Goal: Task Accomplishment & Management: Complete application form

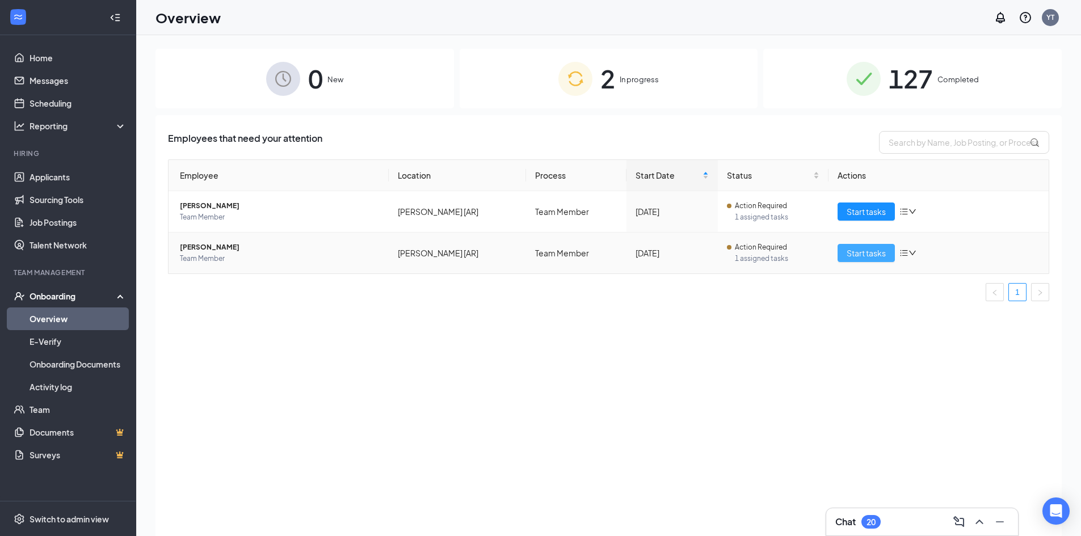
click at [860, 256] on span "Start tasks" at bounding box center [866, 253] width 39 height 12
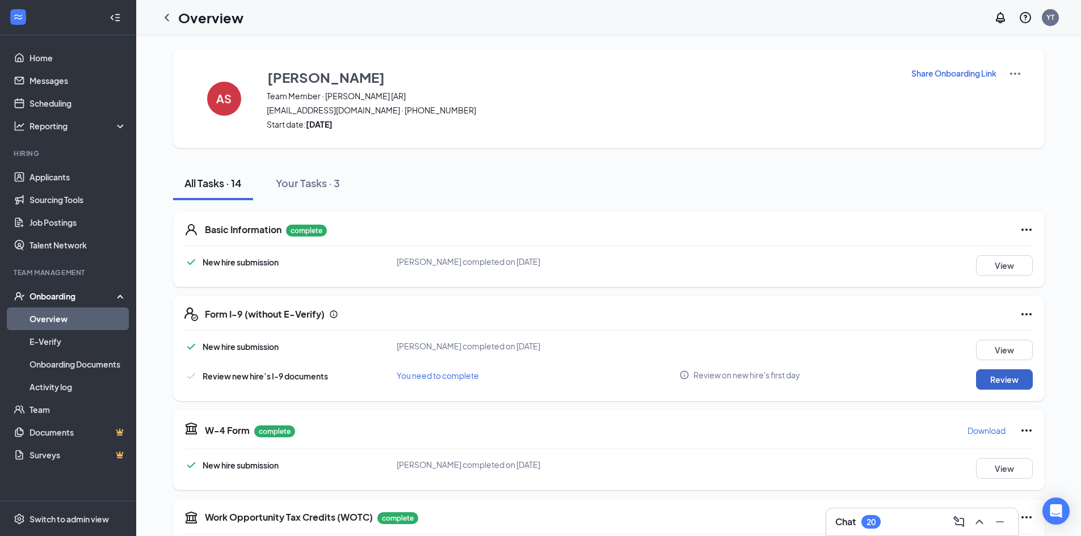
click at [1002, 385] on button "Review" at bounding box center [1004, 379] width 57 height 20
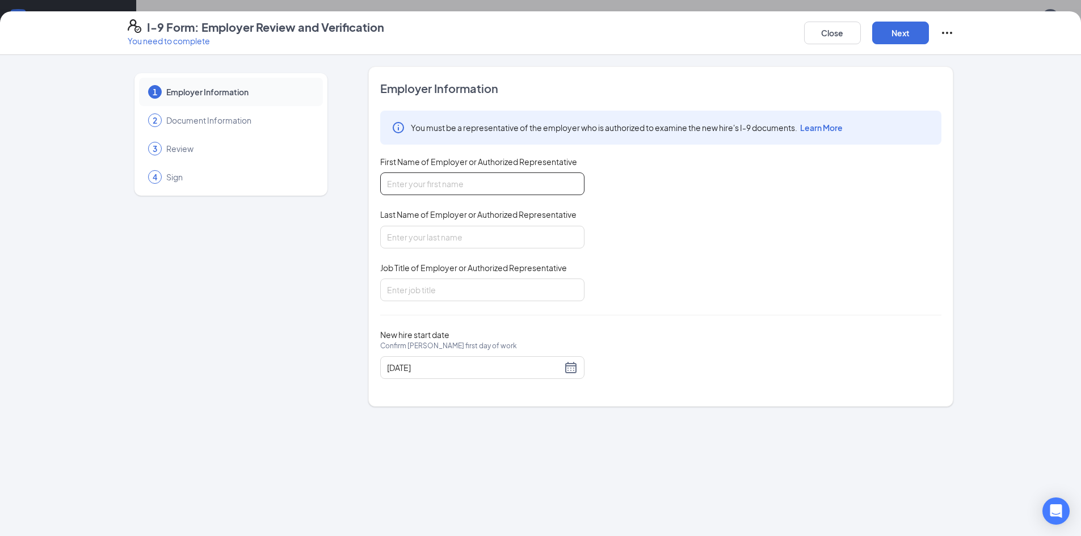
click at [394, 191] on input "First Name of Employer or Authorized Representative" at bounding box center [482, 183] width 204 height 23
type input "[PERSON_NAME]"
type input "Talent Director"
click at [570, 369] on div "[DATE]" at bounding box center [482, 368] width 191 height 14
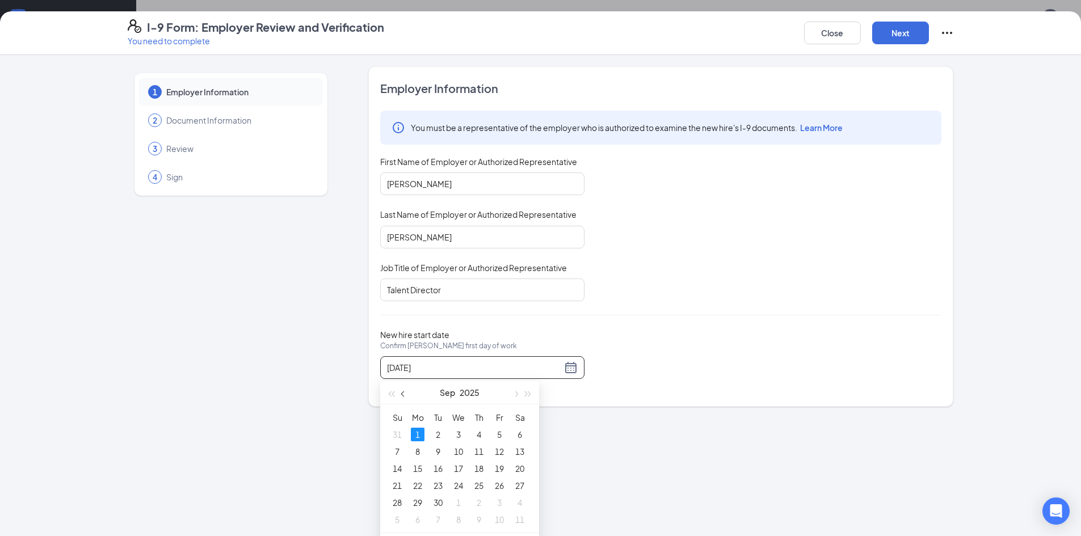
click at [403, 396] on span "button" at bounding box center [404, 395] width 6 height 6
type input "[DATE]"
click at [569, 372] on div "[DATE]" at bounding box center [482, 368] width 191 height 14
click at [903, 35] on button "Next" at bounding box center [900, 33] width 57 height 23
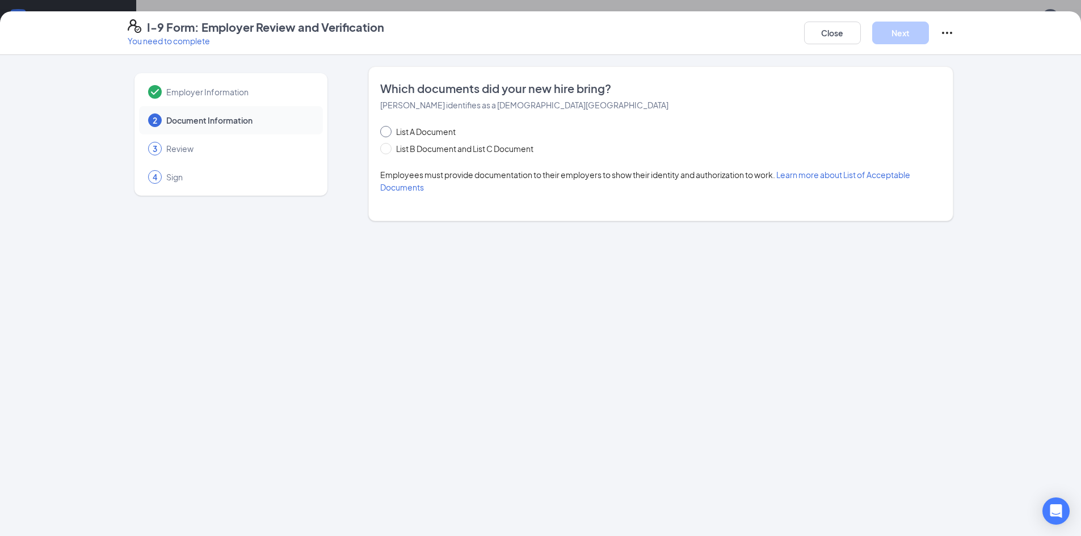
click at [386, 134] on span at bounding box center [385, 131] width 11 height 11
click at [386, 134] on input "List A Document" at bounding box center [384, 130] width 8 height 8
radio input "true"
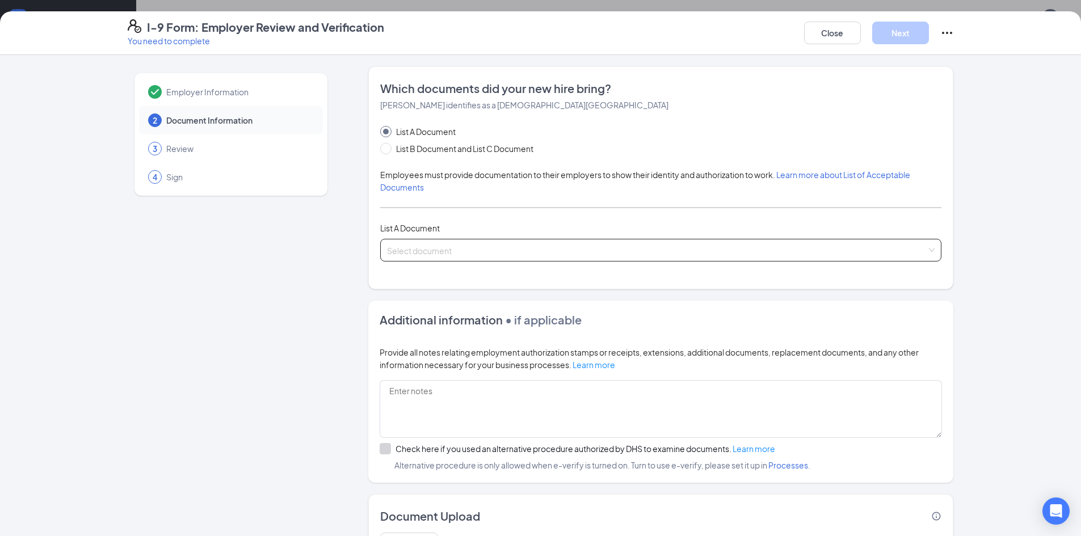
click at [435, 247] on input "search" at bounding box center [657, 247] width 540 height 17
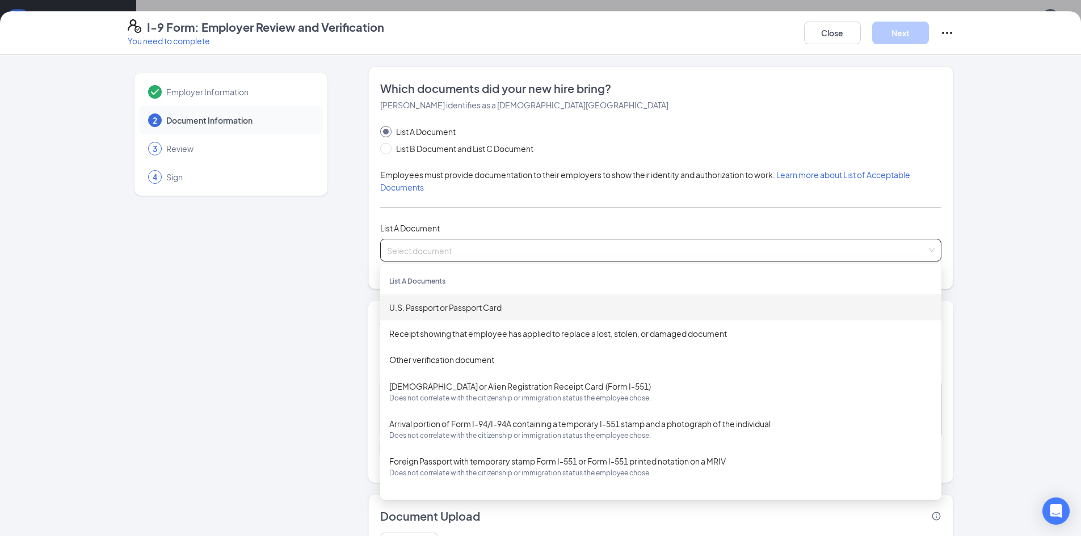
click at [453, 224] on div "List A Document" at bounding box center [660, 228] width 561 height 12
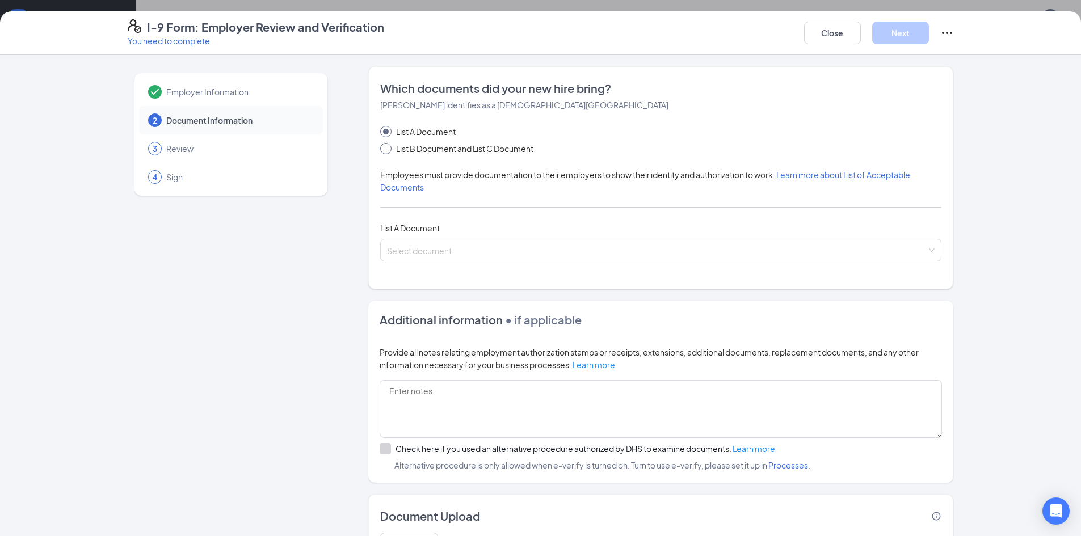
click at [381, 148] on input "List B Document and List C Document" at bounding box center [384, 147] width 8 height 8
radio input "true"
radio input "false"
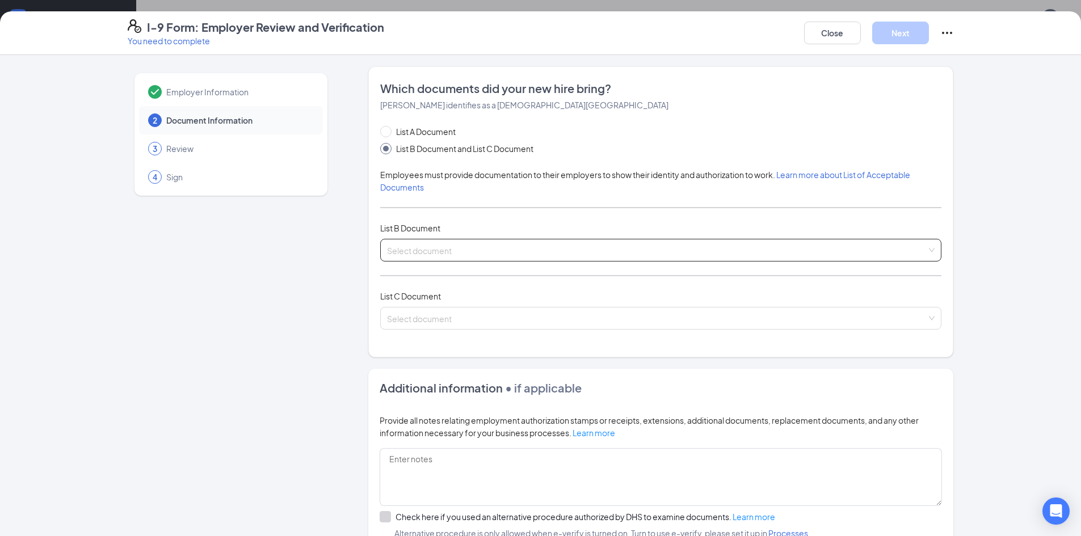
click at [438, 248] on input "search" at bounding box center [657, 247] width 540 height 17
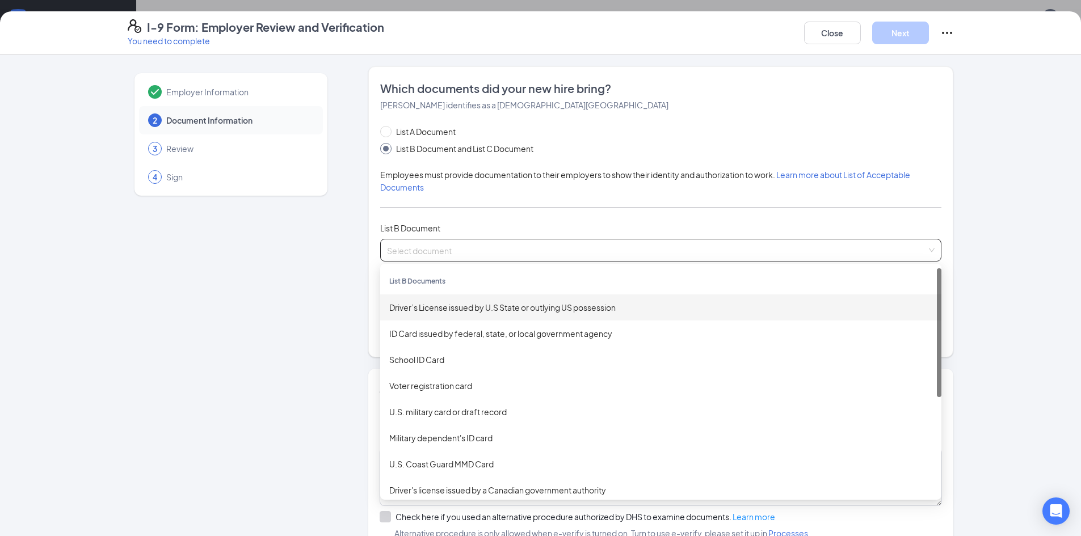
click at [454, 310] on div "Driver’s License issued by U.S State or outlying US possession" at bounding box center [660, 307] width 543 height 12
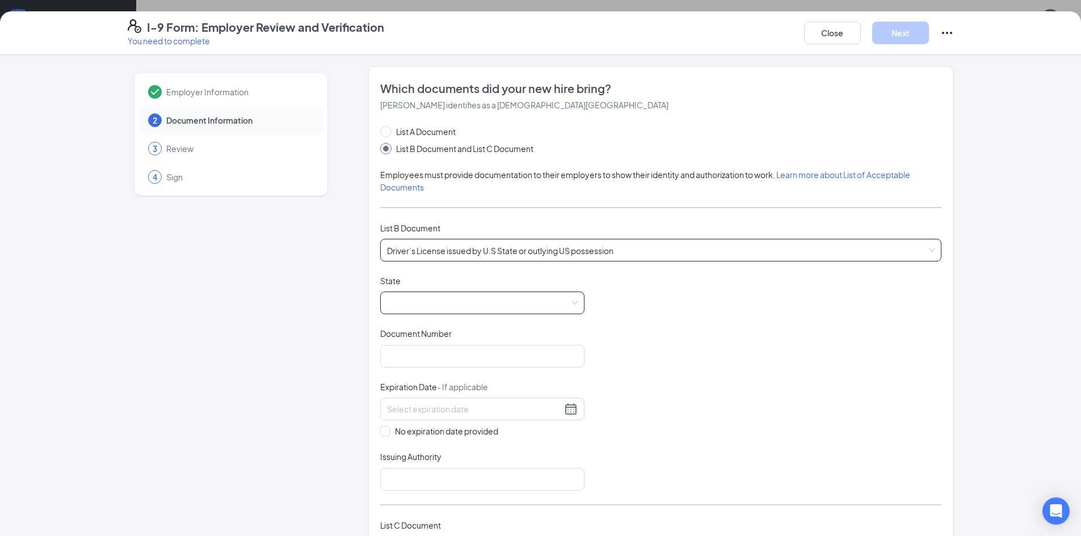
click at [450, 309] on span at bounding box center [482, 303] width 191 height 22
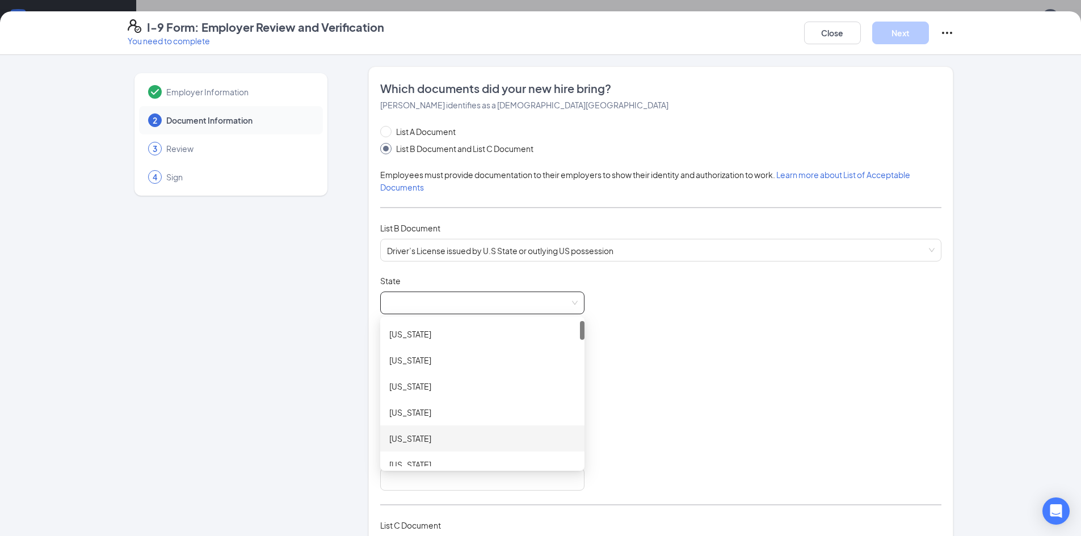
click at [452, 440] on div "[US_STATE]" at bounding box center [482, 438] width 186 height 12
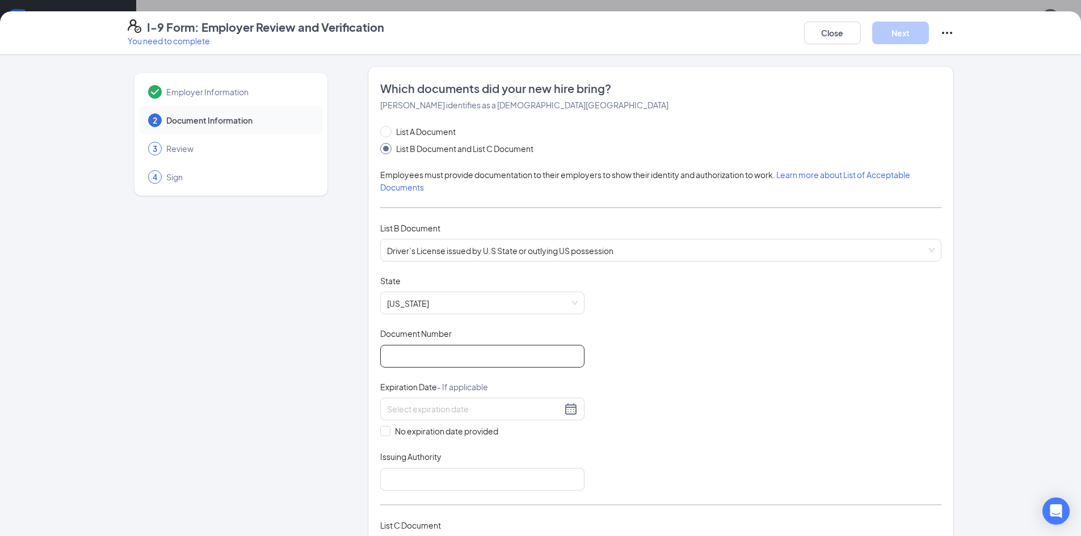
click at [454, 354] on input "Document Number" at bounding box center [482, 356] width 204 height 23
type input "946848854"
click at [451, 412] on input at bounding box center [474, 409] width 175 height 12
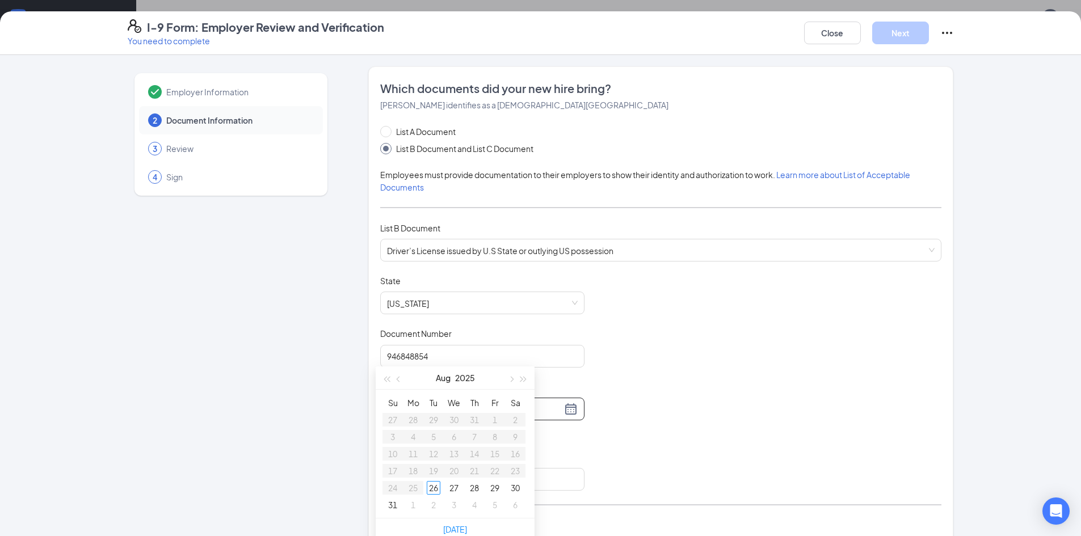
scroll to position [57, 0]
click at [512, 380] on span "button" at bounding box center [511, 379] width 6 height 6
click at [464, 376] on button "2025" at bounding box center [465, 377] width 20 height 23
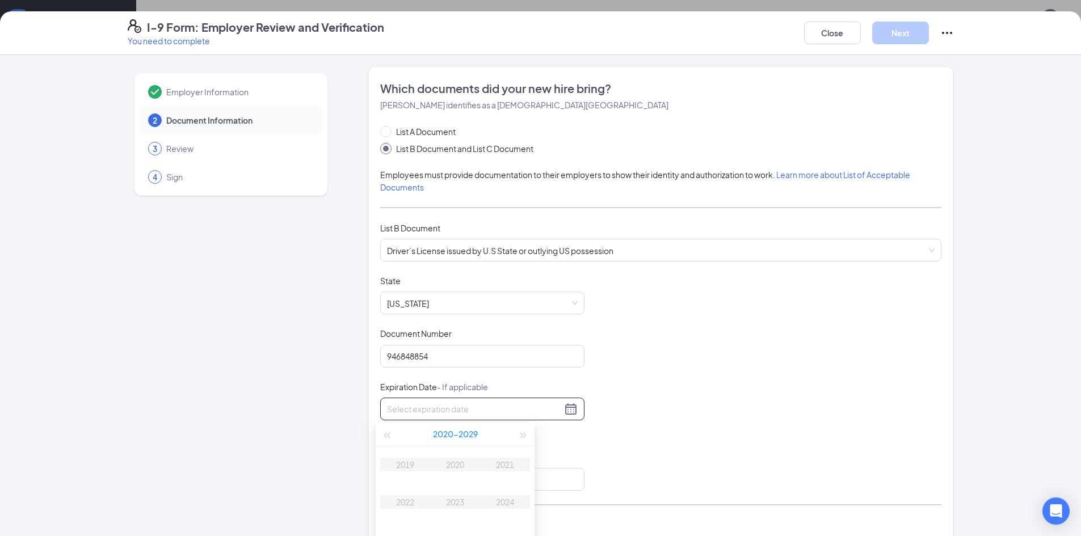
click at [464, 435] on button "[DATE] - [DATE]" at bounding box center [455, 434] width 45 height 23
type input "[DATE]"
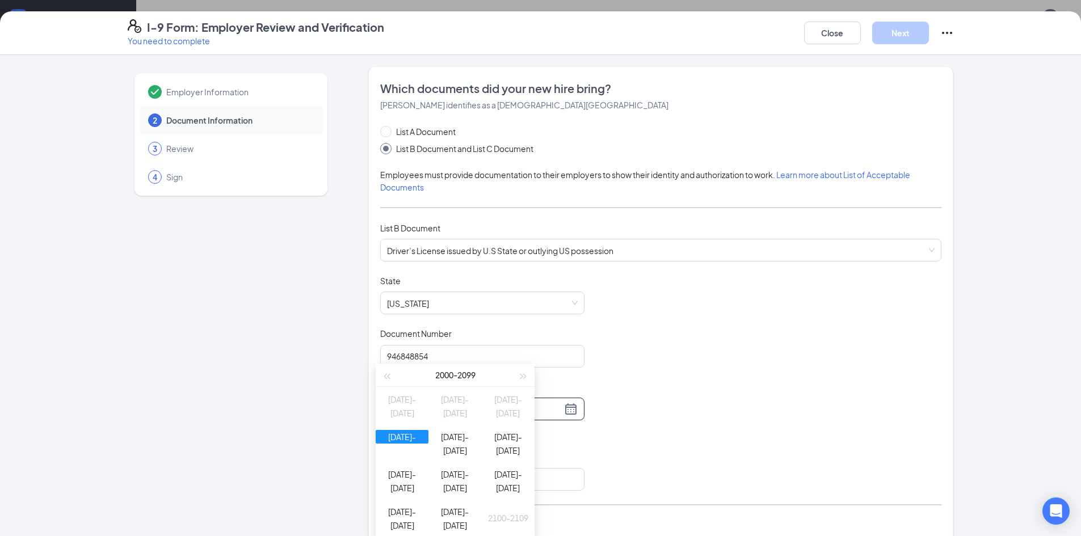
scroll to position [170, 0]
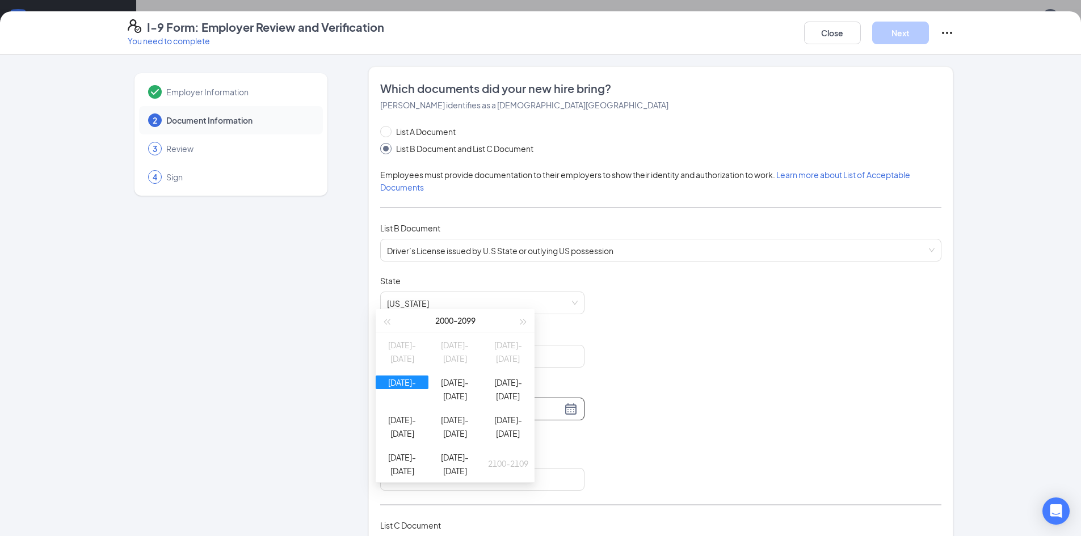
type input "[DATE]"
click at [455, 350] on table "[DATE]-[DATE] [DATE]-[DATE] [DATE]-[DATE] [DATE]-[DATE] [DATE]-[DATE] [DATE]-[D…" at bounding box center [455, 408] width 159 height 150
type input "[DATE]"
click at [406, 389] on div "[DATE]-[DATE]" at bounding box center [402, 383] width 53 height 14
click at [410, 461] on div "2028" at bounding box center [405, 464] width 34 height 14
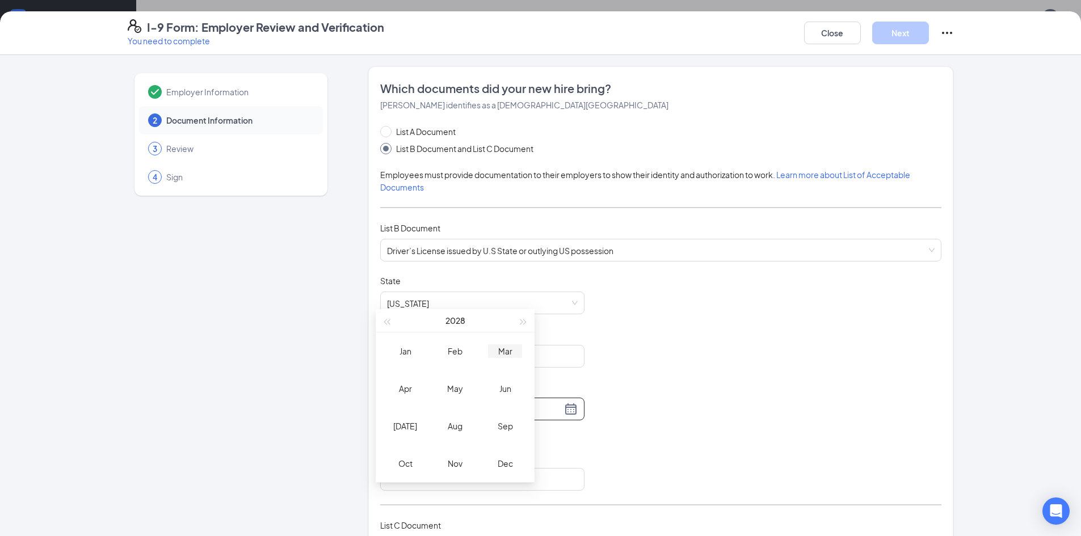
click at [500, 355] on div "Mar" at bounding box center [505, 351] width 34 height 14
type input "[DATE]"
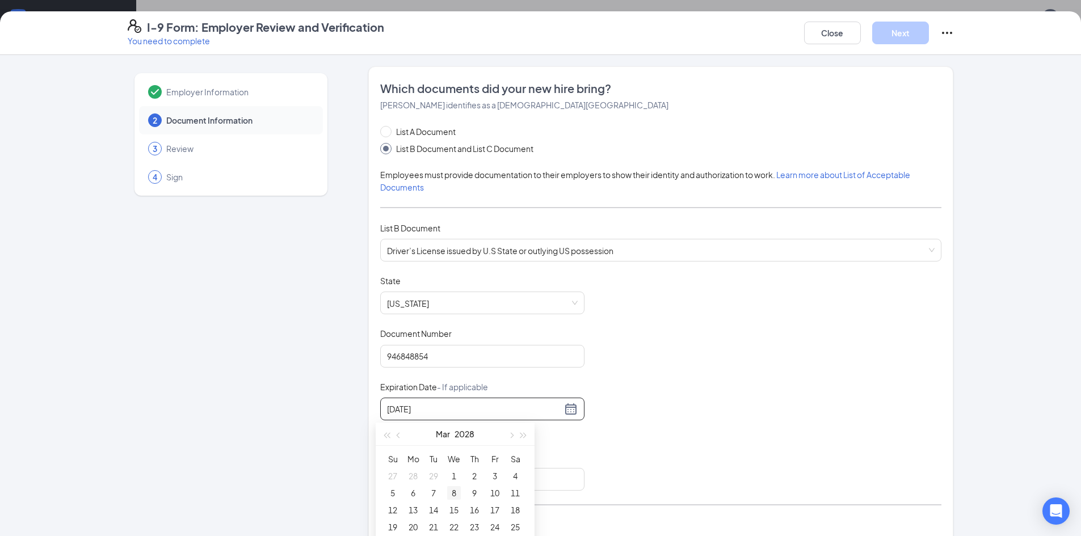
type input "[DATE]"
click at [455, 497] on div "8" at bounding box center [454, 493] width 14 height 14
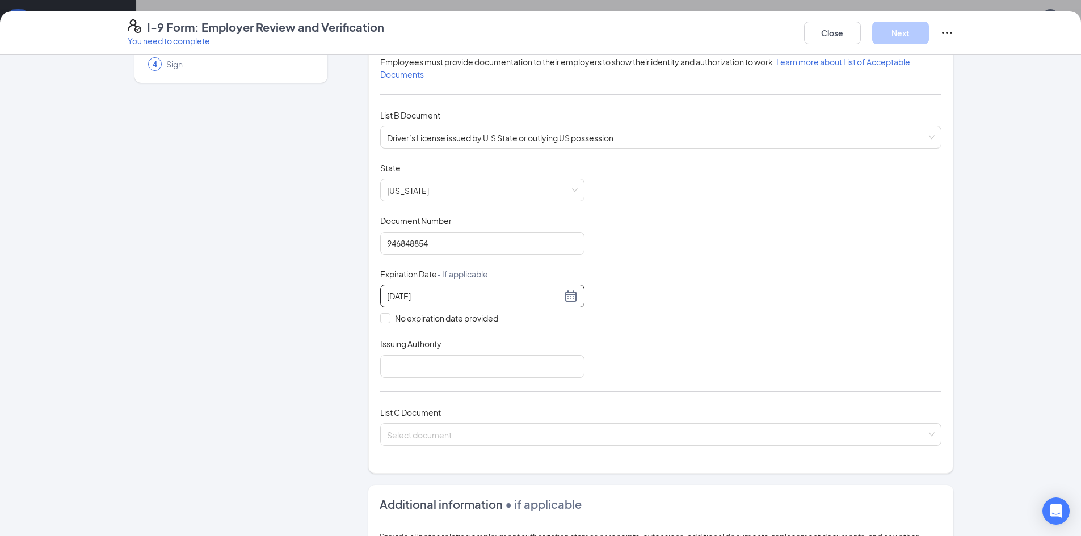
scroll to position [113, 0]
click at [502, 374] on input "Issuing Authority" at bounding box center [482, 366] width 204 height 23
type input "[US_STATE]"
click at [500, 440] on input "search" at bounding box center [657, 431] width 540 height 17
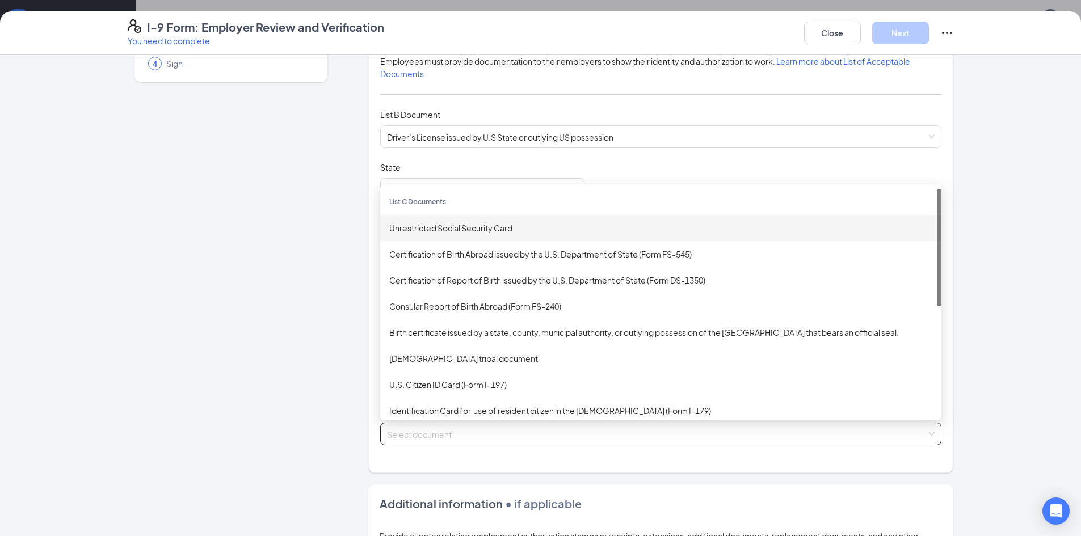
click at [491, 230] on div "Unrestricted Social Security Card" at bounding box center [660, 228] width 543 height 12
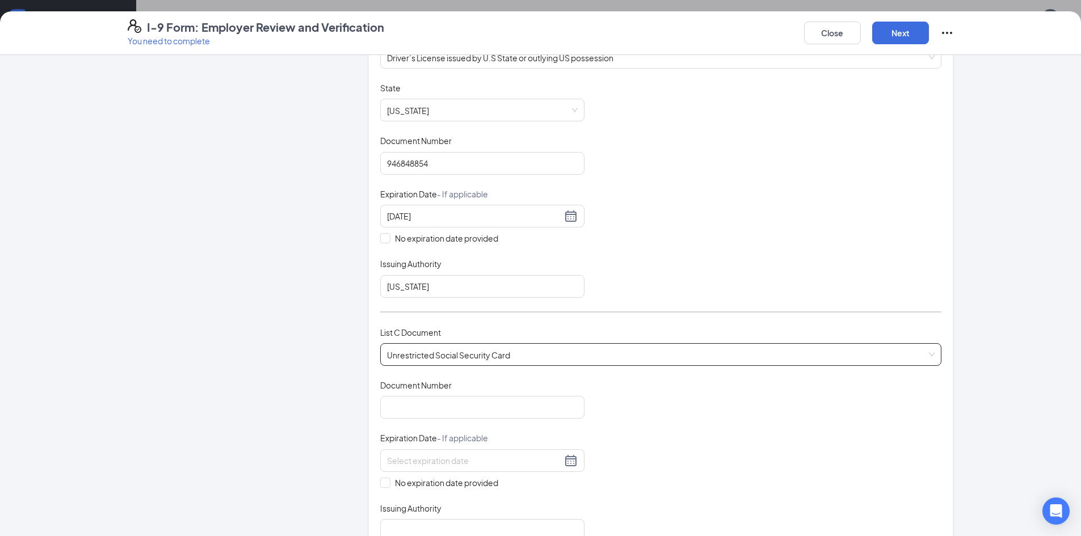
scroll to position [227, 0]
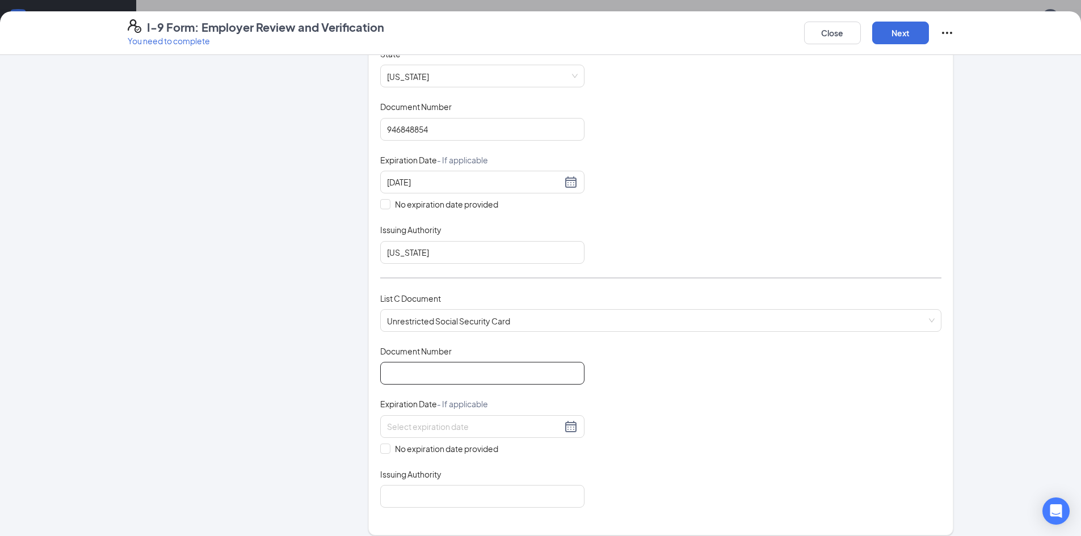
click at [433, 378] on input "Document Number" at bounding box center [482, 373] width 204 height 23
type input "678169696"
click at [383, 453] on span at bounding box center [385, 449] width 10 height 10
click at [383, 452] on input "No expiration date provided" at bounding box center [384, 448] width 8 height 8
checkbox input "true"
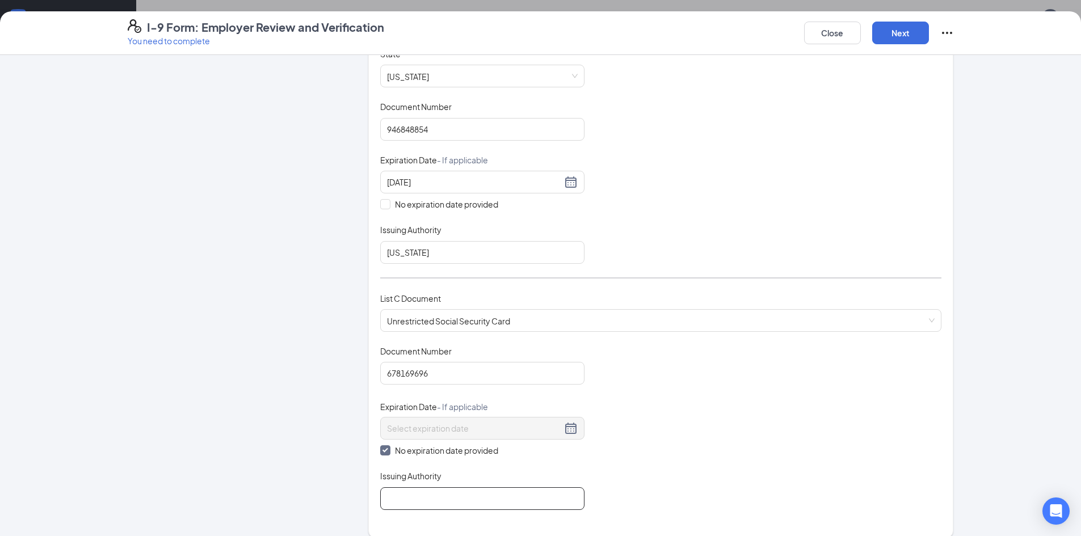
click at [413, 503] on input "Issuing Authority" at bounding box center [482, 498] width 204 height 23
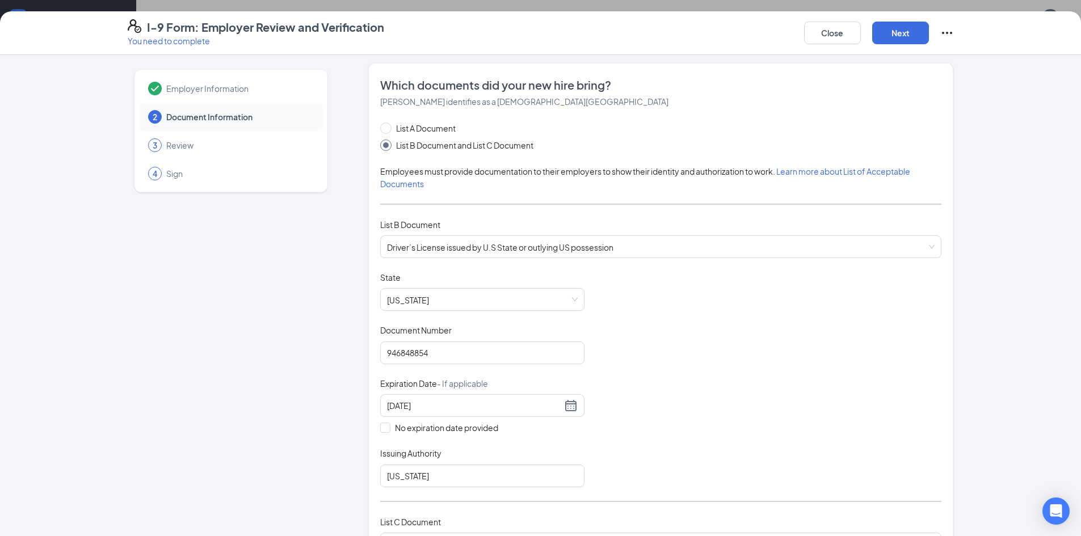
scroll to position [0, 0]
type input "Social Security"
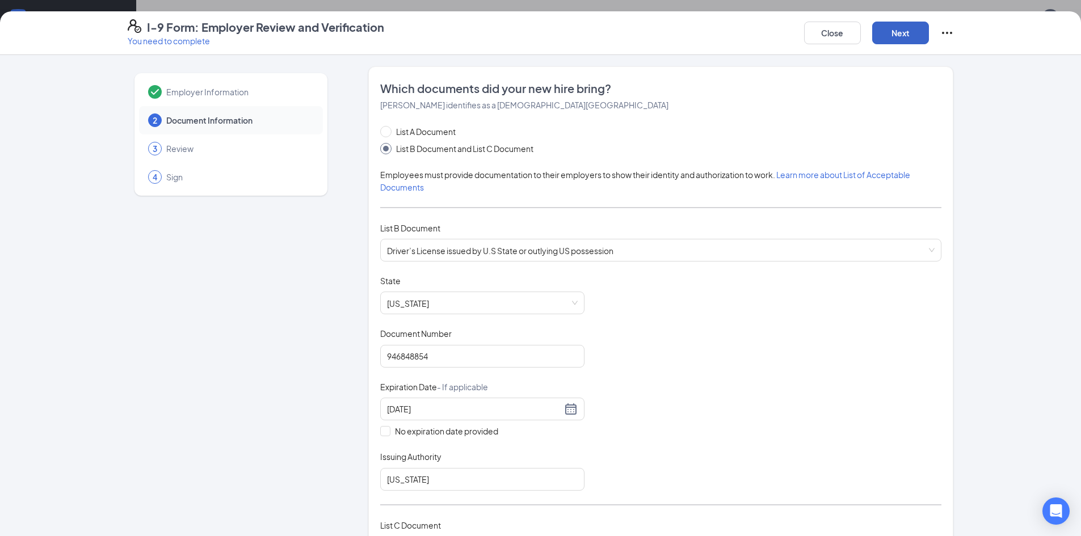
click at [896, 37] on button "Next" at bounding box center [900, 33] width 57 height 23
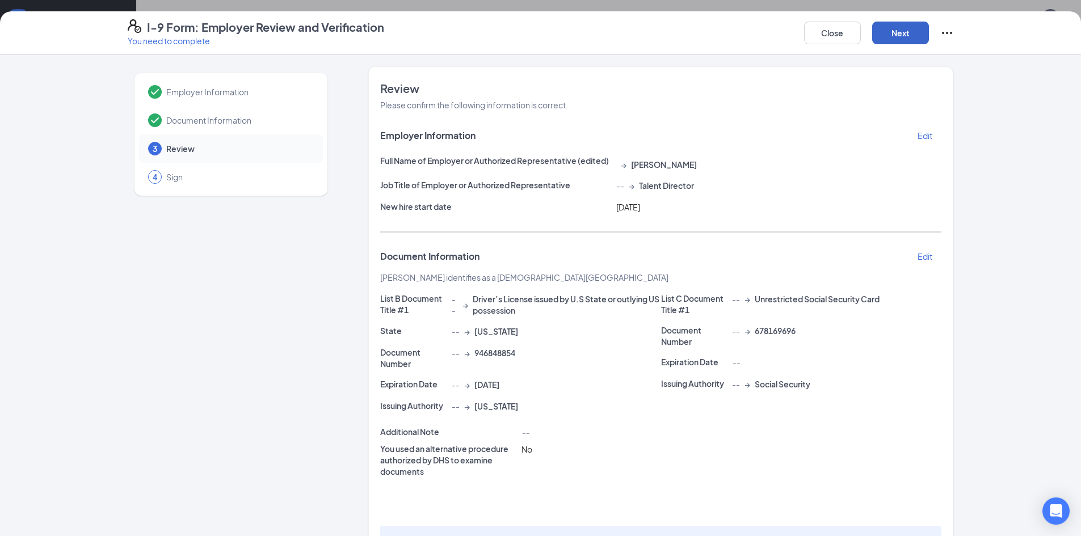
click at [901, 33] on button "Next" at bounding box center [900, 33] width 57 height 23
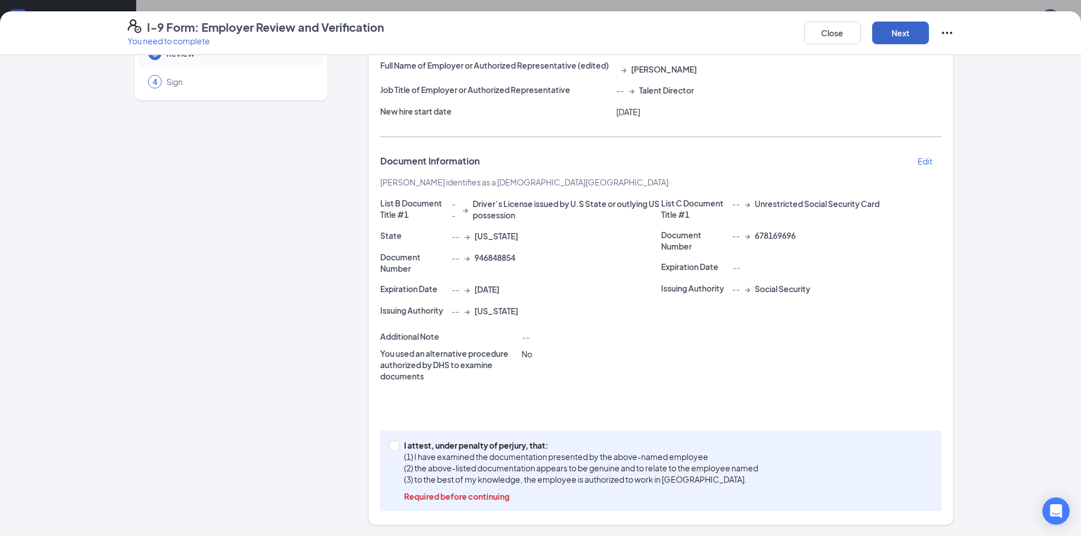
scroll to position [96, 0]
click at [391, 446] on input "I attest, under penalty of [PERSON_NAME], that: (1) I have examined the documen…" at bounding box center [393, 444] width 8 height 8
checkbox input "true"
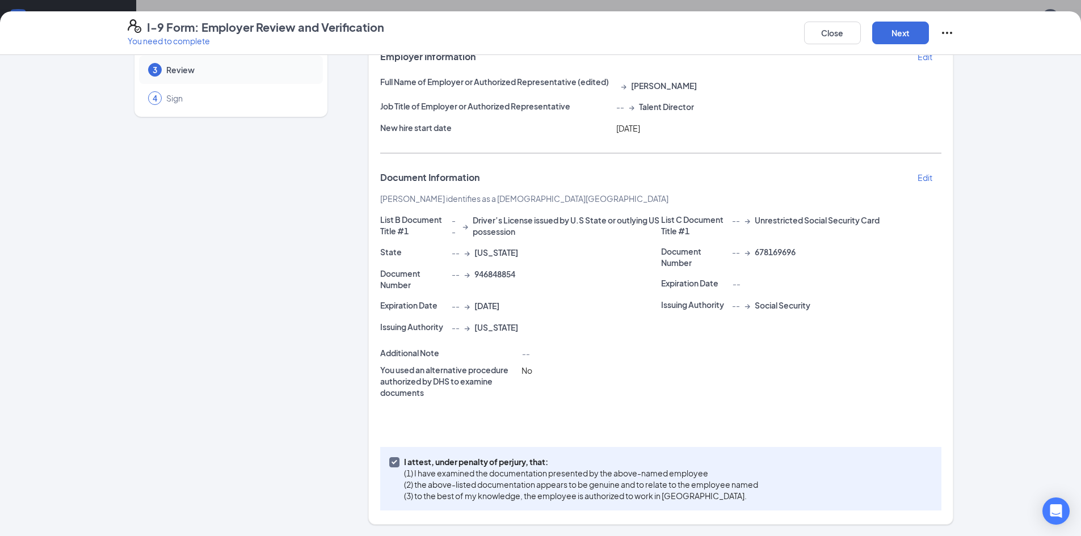
scroll to position [79, 0]
click at [905, 40] on button "Next" at bounding box center [900, 33] width 57 height 23
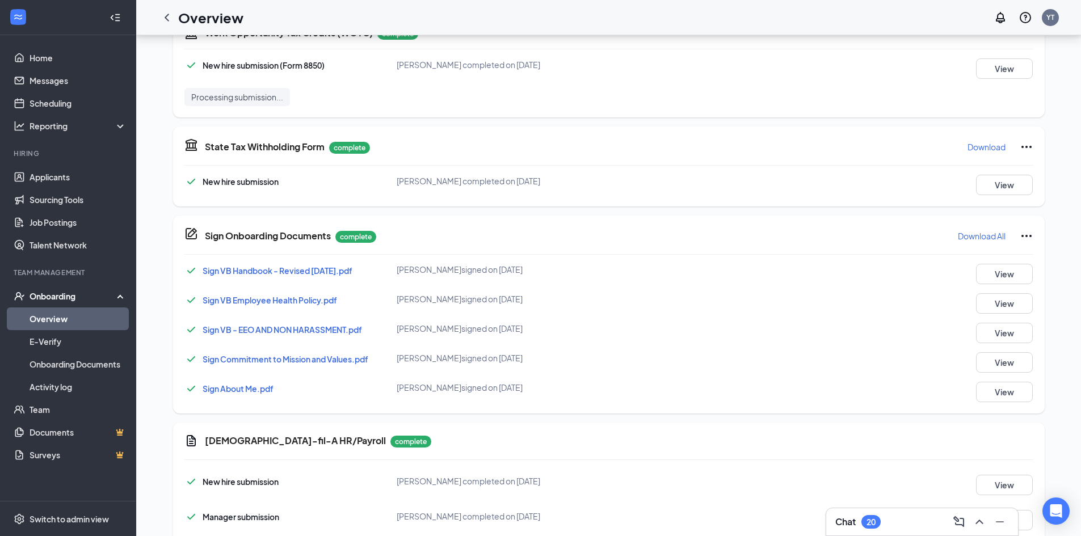
scroll to position [548, 0]
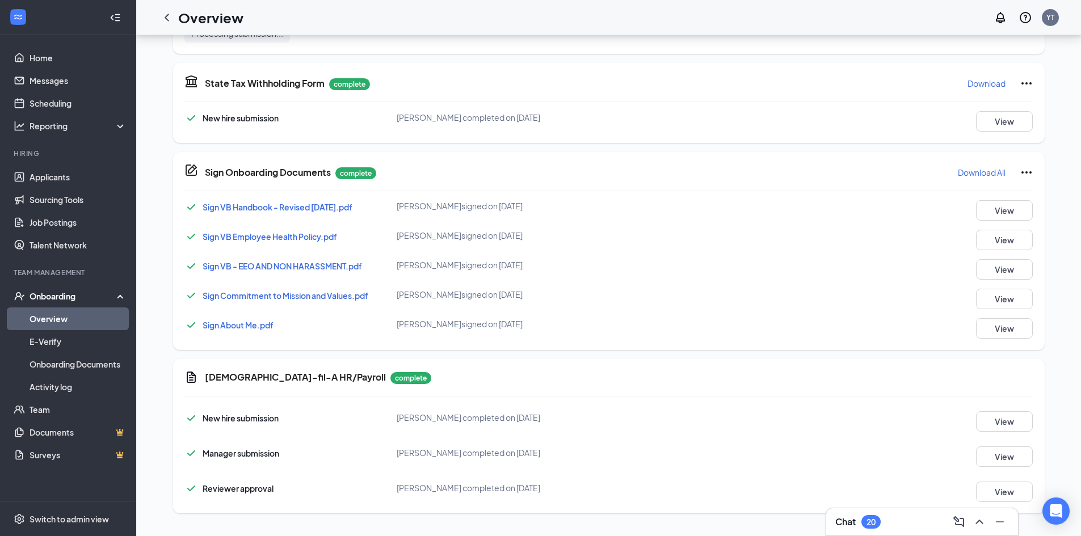
click at [978, 176] on p "Download All" at bounding box center [982, 172] width 48 height 11
click at [980, 172] on p "Download All" at bounding box center [982, 172] width 48 height 11
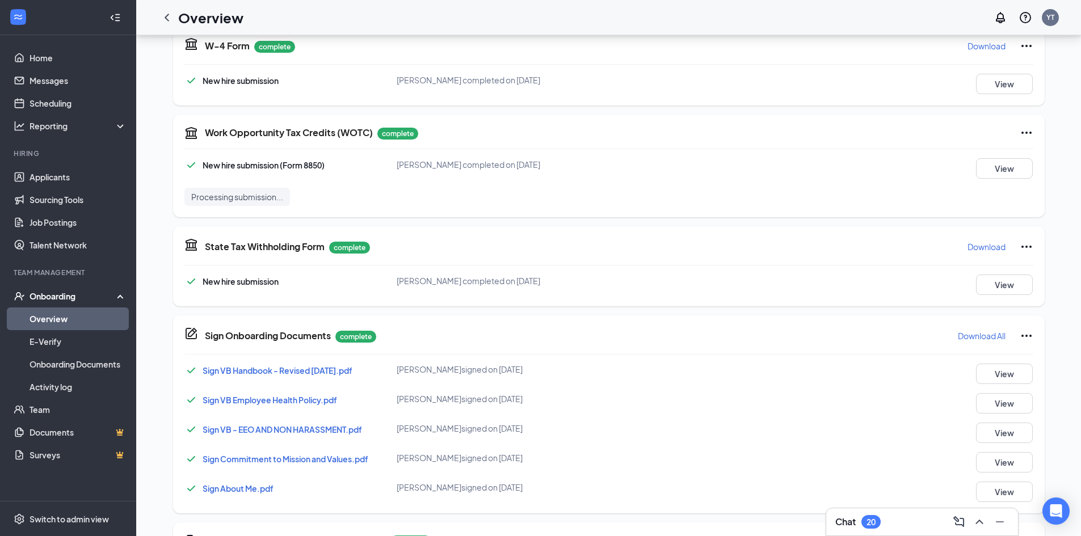
scroll to position [378, 0]
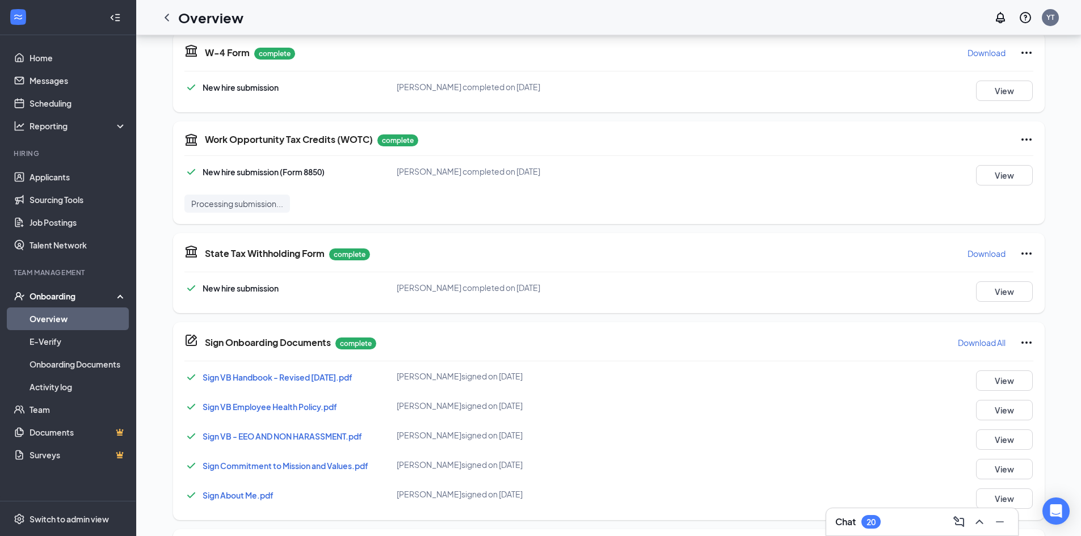
click at [998, 258] on p "Download" at bounding box center [986, 253] width 38 height 11
click at [984, 256] on p "Download" at bounding box center [986, 253] width 38 height 11
